Goal: Task Accomplishment & Management: Complete application form

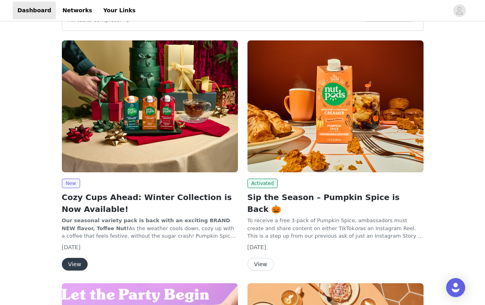
scroll to position [98, 0]
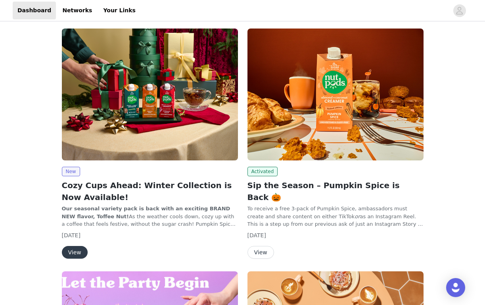
click at [188, 135] on img at bounding box center [150, 95] width 176 height 132
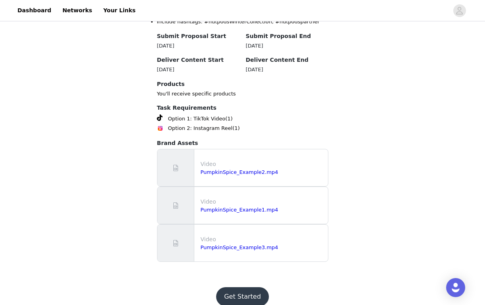
scroll to position [346, 0]
click at [256, 288] on button "Get Started" at bounding box center [242, 297] width 53 height 19
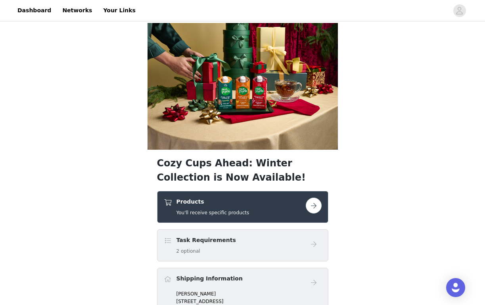
click at [315, 213] on button "button" at bounding box center [314, 206] width 16 height 16
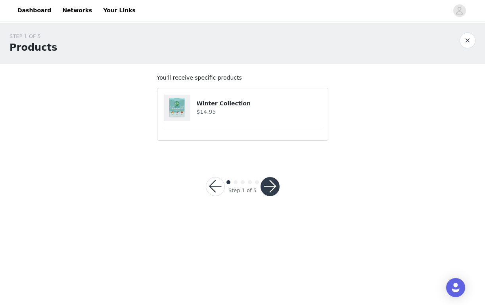
click at [270, 184] on button "button" at bounding box center [269, 186] width 19 height 19
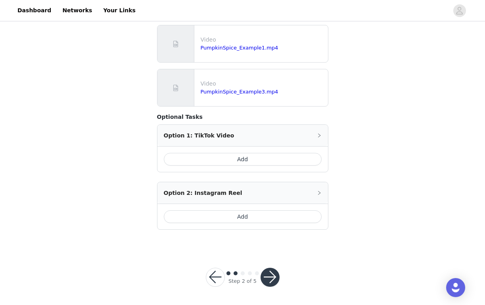
scroll to position [259, 0]
click at [219, 218] on button "Add" at bounding box center [243, 217] width 158 height 13
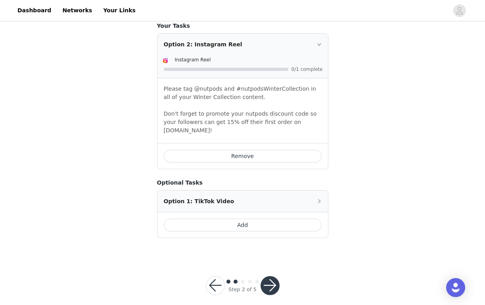
scroll to position [350, 0]
click at [274, 277] on button "button" at bounding box center [269, 286] width 19 height 19
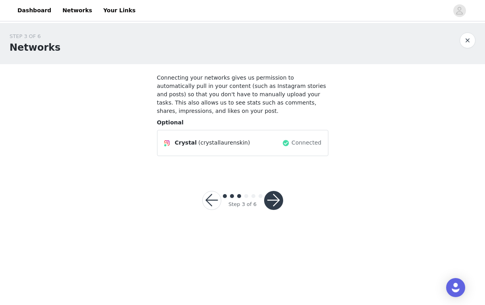
click at [281, 208] on div at bounding box center [273, 200] width 19 height 19
click at [276, 203] on button "button" at bounding box center [273, 200] width 19 height 19
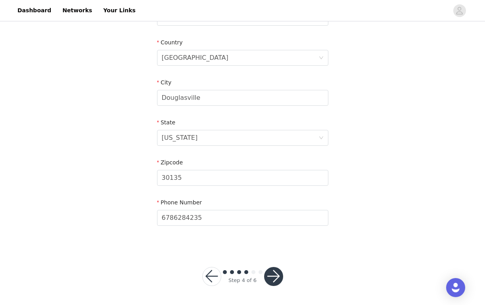
scroll to position [235, 0]
click at [277, 279] on button "button" at bounding box center [273, 277] width 19 height 19
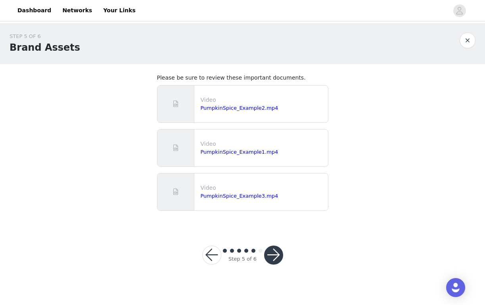
click at [273, 257] on button "button" at bounding box center [273, 255] width 19 height 19
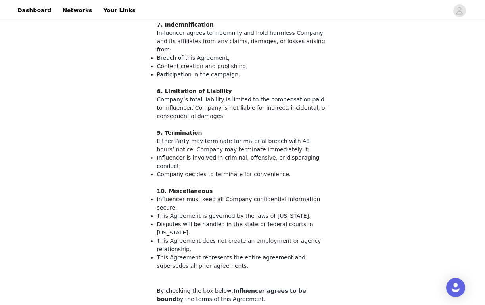
scroll to position [802, 0]
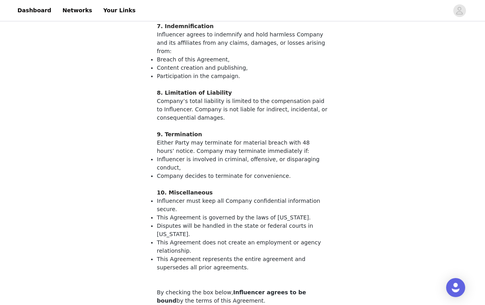
checkbox input "true"
